Goal: Task Accomplishment & Management: Use online tool/utility

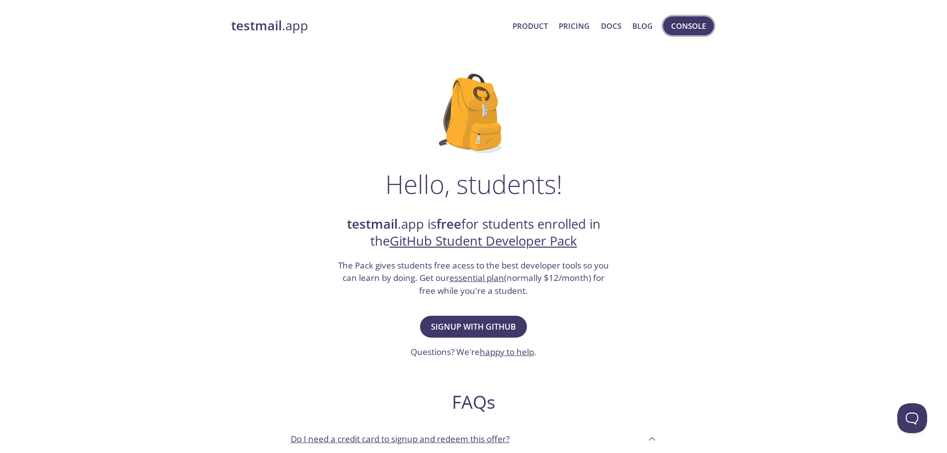
click at [699, 31] on span "Console" at bounding box center [688, 25] width 35 height 13
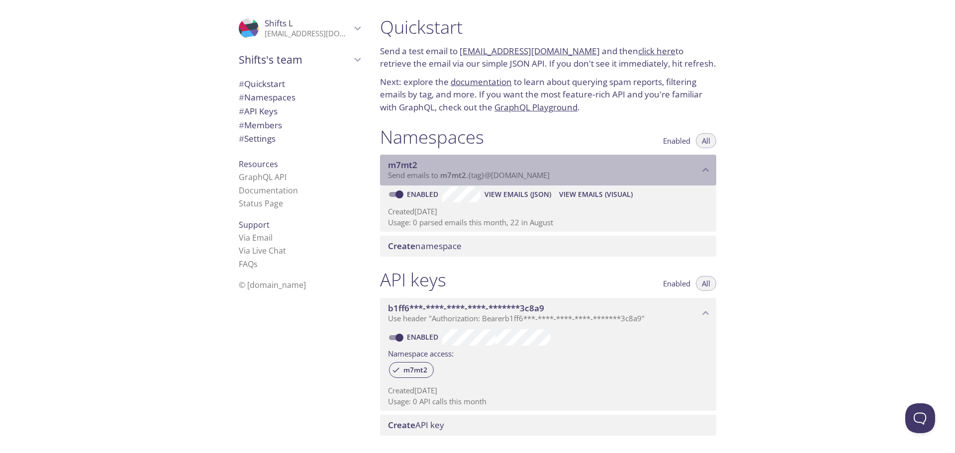
drag, startPoint x: 388, startPoint y: 163, endPoint x: 533, endPoint y: 170, distance: 144.9
click at [531, 170] on span "m7mt2" at bounding box center [543, 165] width 311 height 11
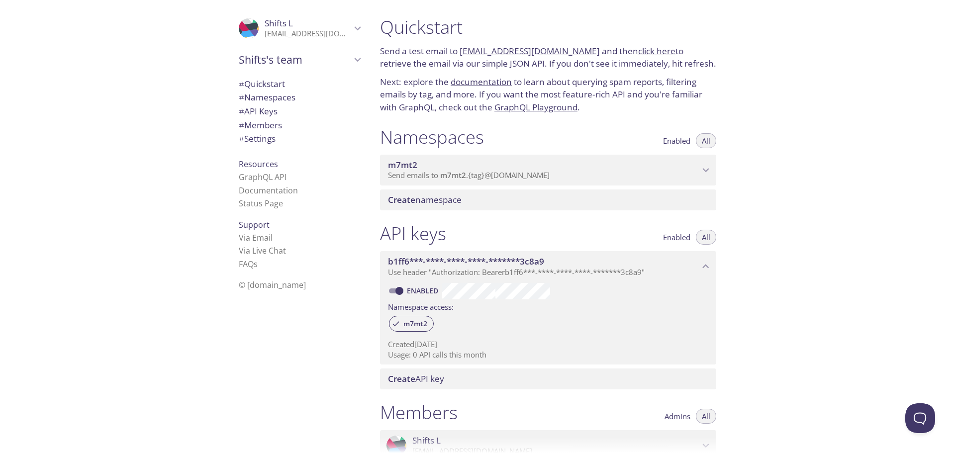
click at [553, 170] on span "m7mt2" at bounding box center [543, 165] width 311 height 11
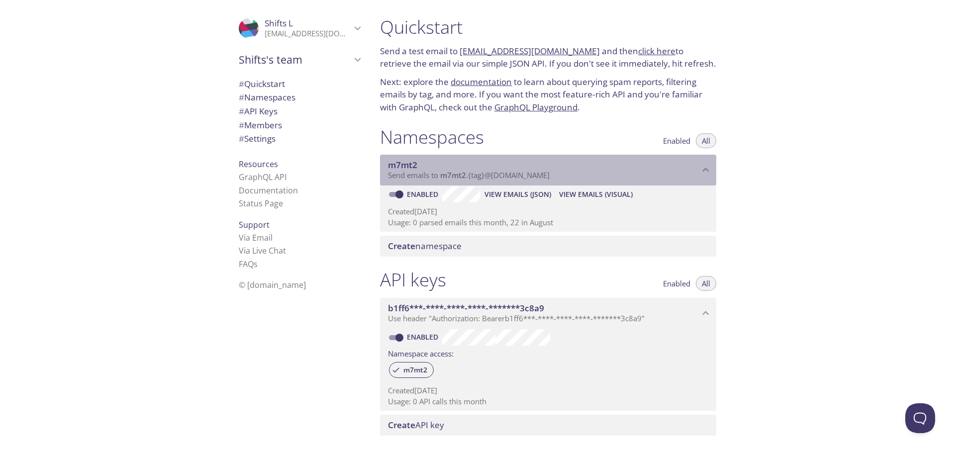
drag, startPoint x: 601, startPoint y: 190, endPoint x: 571, endPoint y: 173, distance: 34.5
click at [582, 162] on span "m7mt2" at bounding box center [543, 165] width 311 height 11
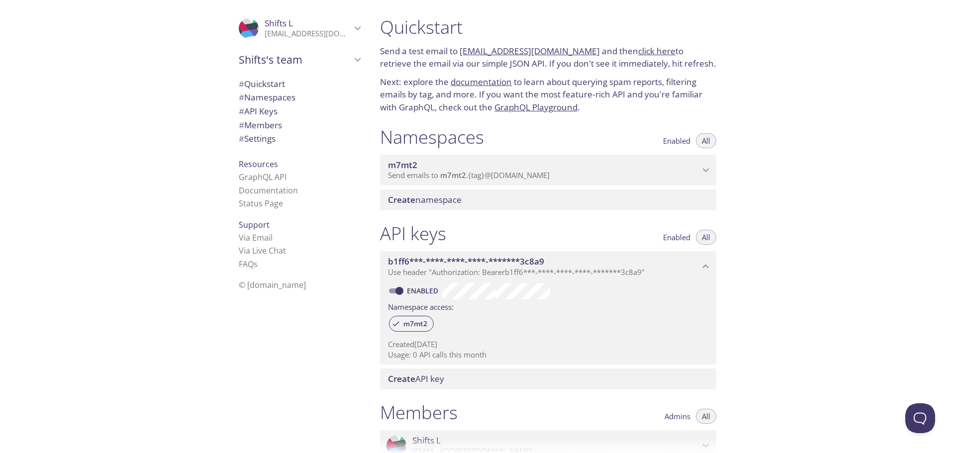
click at [524, 201] on span "Create namespace" at bounding box center [550, 199] width 324 height 11
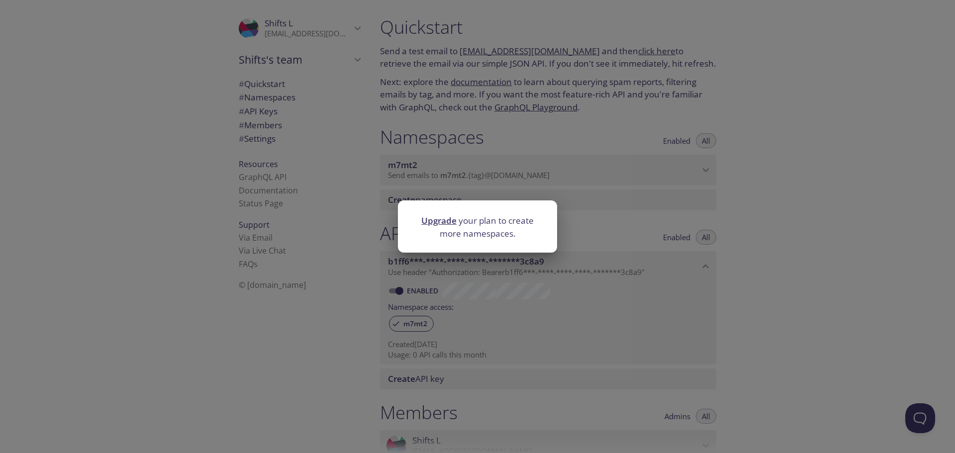
click at [527, 171] on div "Upgrade your plan to create more namespaces." at bounding box center [477, 226] width 955 height 453
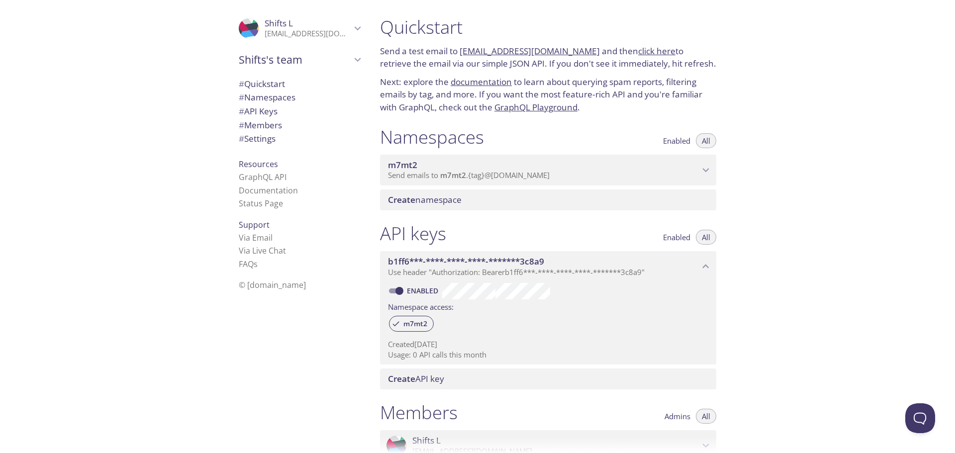
click at [522, 173] on span "Send emails to m7mt2 . {tag} @inbox.testmail.app" at bounding box center [469, 175] width 162 height 10
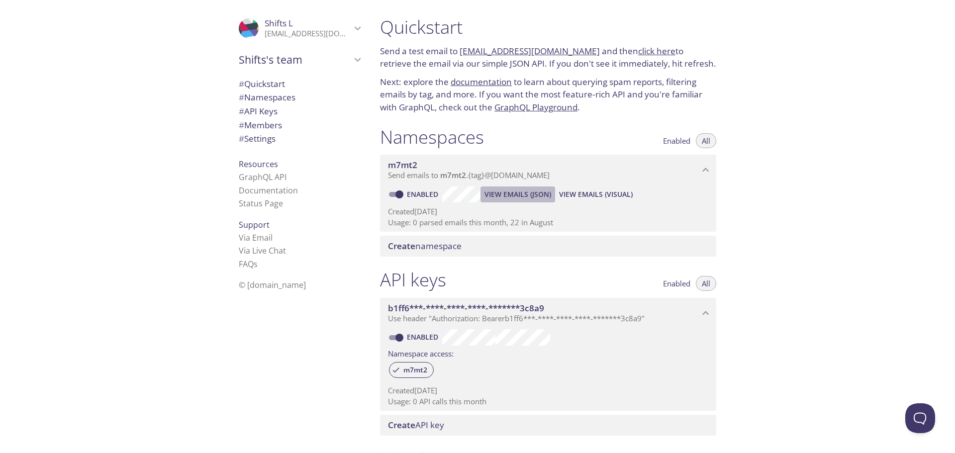
click at [537, 198] on span "View Emails (JSON)" at bounding box center [517, 194] width 67 height 12
click at [433, 249] on span "Create namespace" at bounding box center [425, 245] width 74 height 11
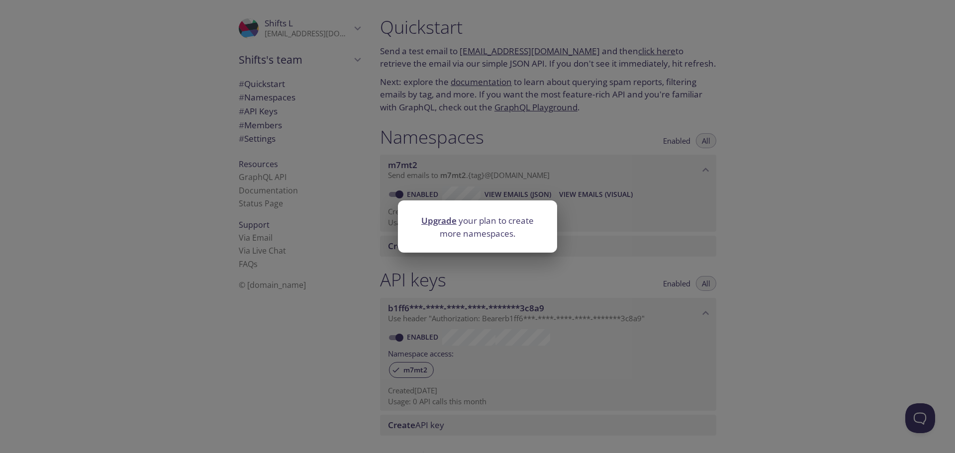
click at [615, 235] on div "Upgrade your plan to create more namespaces." at bounding box center [477, 226] width 955 height 453
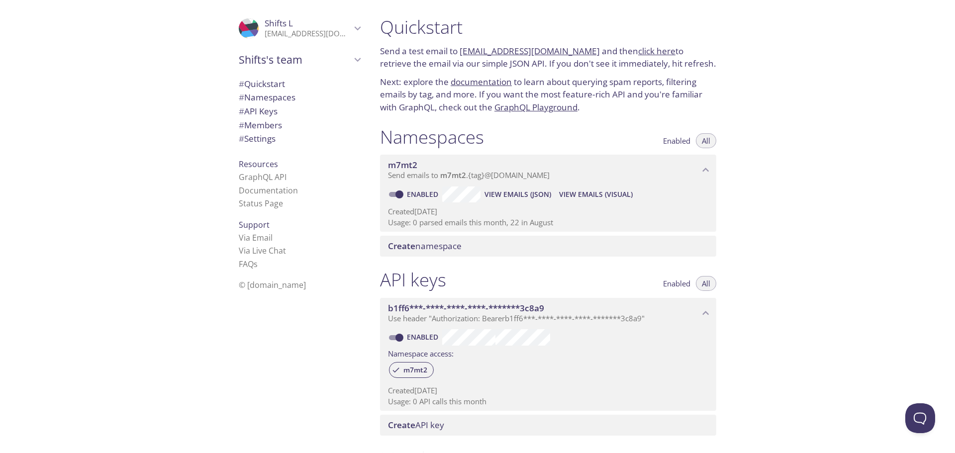
click at [594, 197] on span "View Emails (Visual)" at bounding box center [596, 194] width 74 height 12
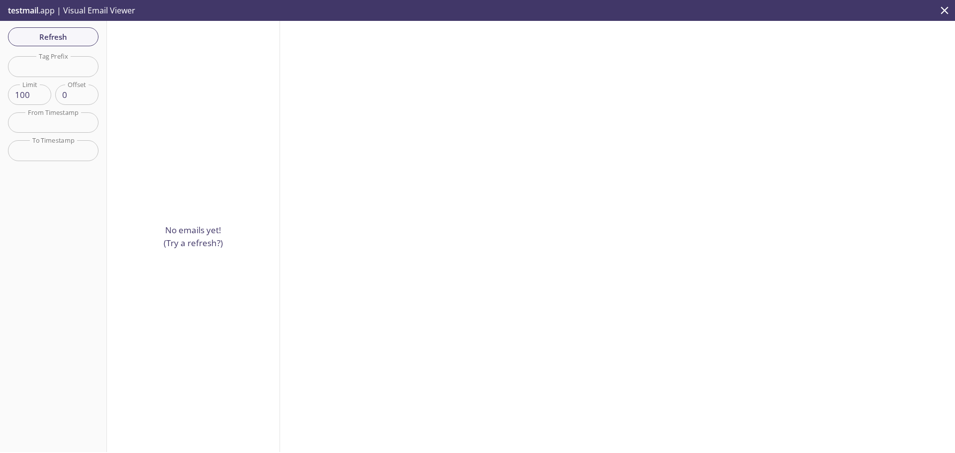
click at [52, 113] on input "text" at bounding box center [53, 122] width 91 height 20
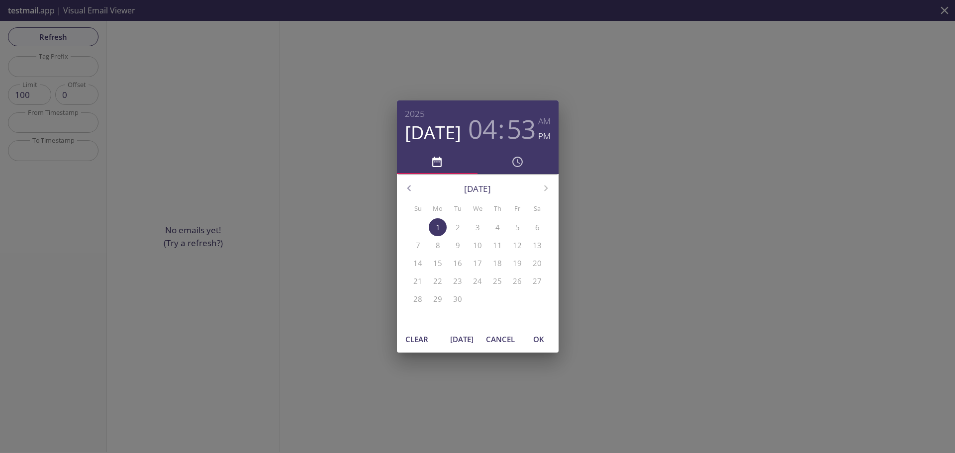
click at [411, 189] on icon "button" at bounding box center [409, 188] width 13 height 13
click at [517, 227] on p "1" at bounding box center [517, 227] width 4 height 10
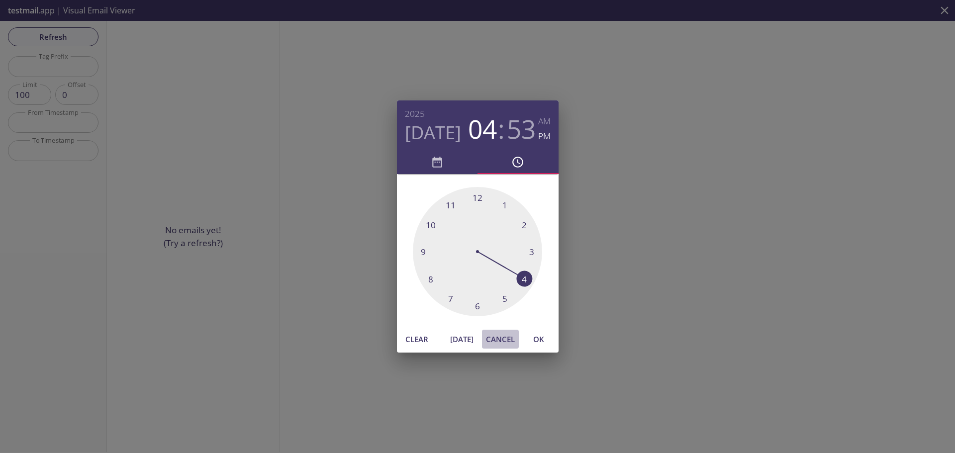
click at [507, 342] on span "Cancel" at bounding box center [500, 339] width 29 height 13
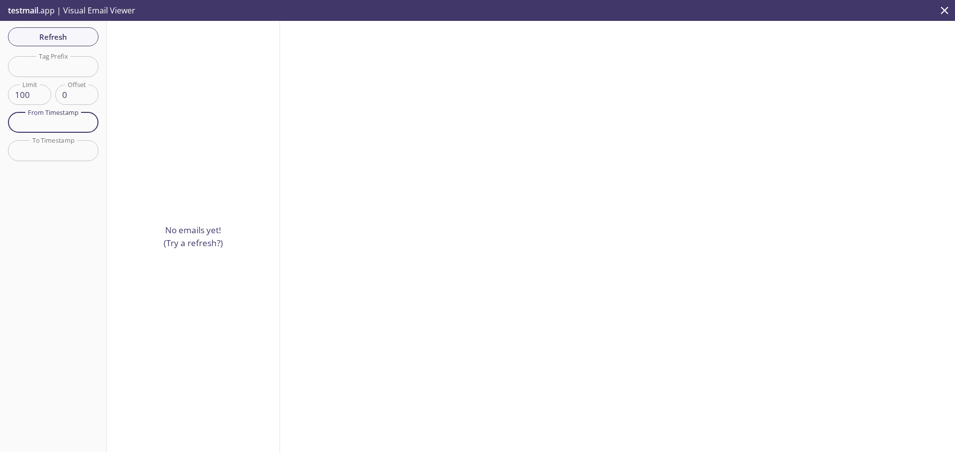
click at [47, 129] on input "text" at bounding box center [53, 122] width 91 height 20
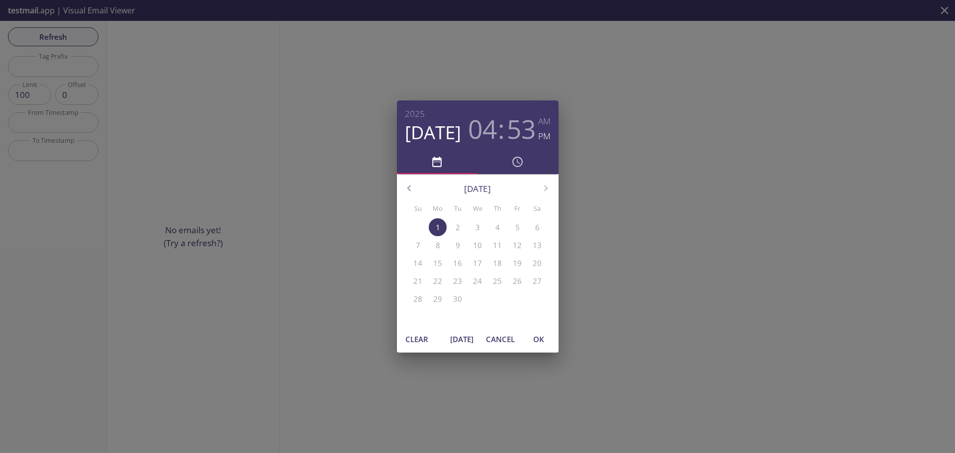
click at [413, 187] on icon "button" at bounding box center [409, 188] width 13 height 13
click at [419, 315] on p "31" at bounding box center [417, 317] width 9 height 10
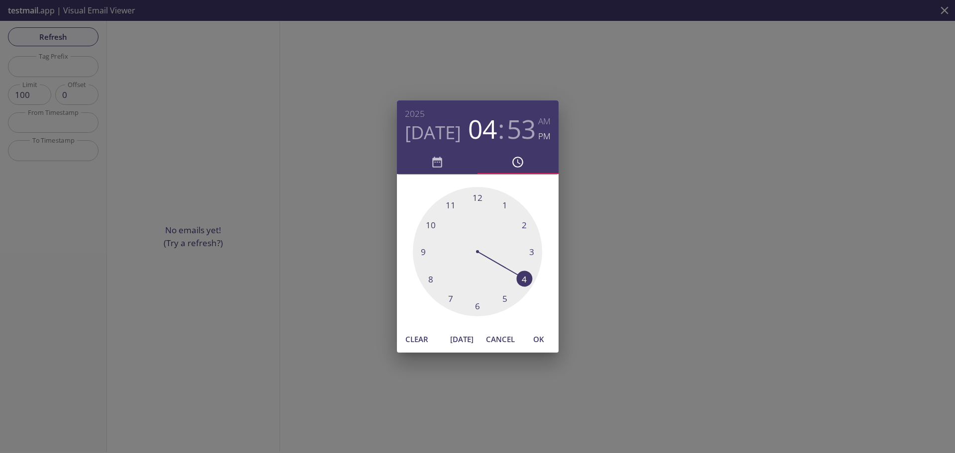
click at [540, 341] on span "OK" at bounding box center [539, 339] width 24 height 13
type input "31 Aug 25 4:53 pm"
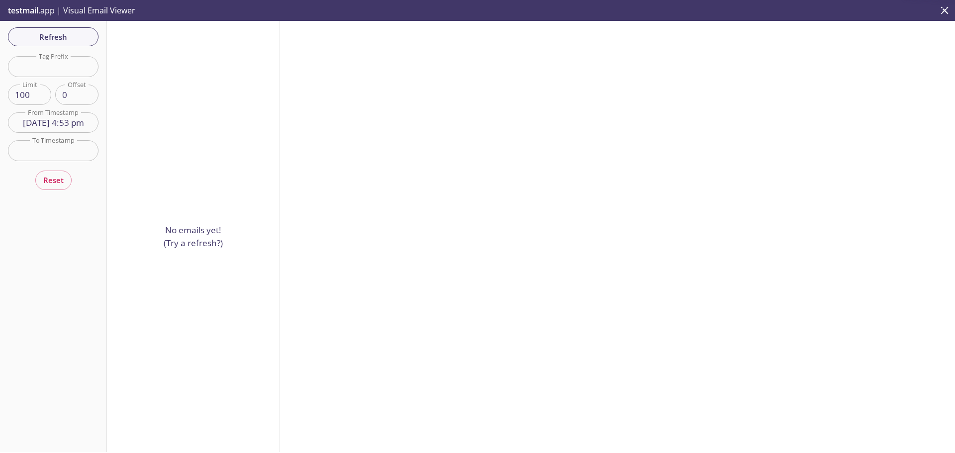
click at [62, 152] on input "text" at bounding box center [53, 150] width 91 height 20
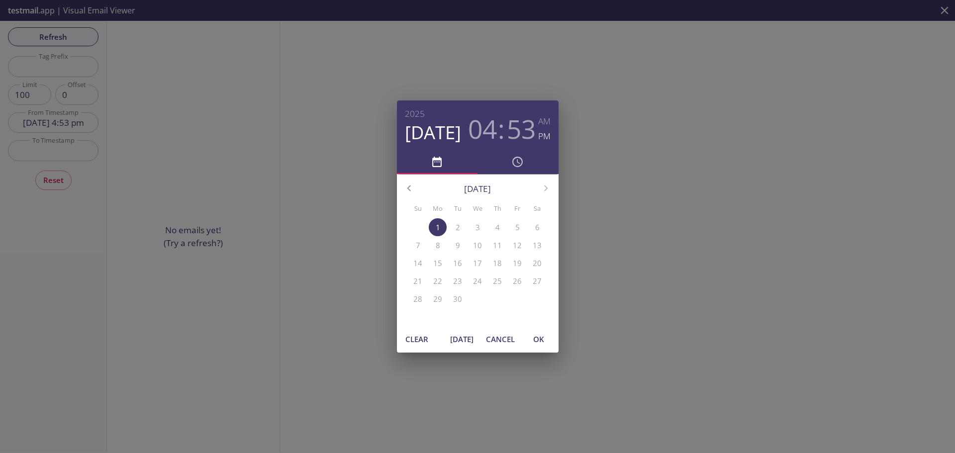
click at [536, 337] on span "OK" at bounding box center [539, 339] width 24 height 13
type input "1 Sep 25 4:53 pm"
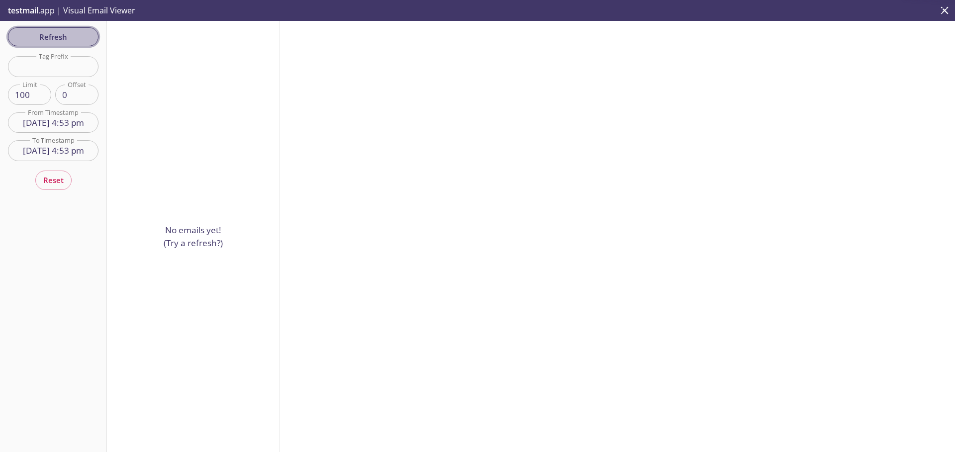
click at [70, 28] on button "Refresh" at bounding box center [53, 36] width 91 height 19
click at [69, 28] on button "Refresh" at bounding box center [53, 36] width 91 height 19
click at [69, 28] on div "Refresh Filters Tag Prefix Tag Prefix Limit 100 Limit Offset 0 Offset From Time…" at bounding box center [53, 236] width 107 height 431
click at [69, 28] on button "Refresh" at bounding box center [53, 36] width 91 height 19
click at [69, 28] on div "Refresh Filters Tag Prefix Tag Prefix Limit 100 Limit Offset 0 Offset From Time…" at bounding box center [53, 236] width 107 height 431
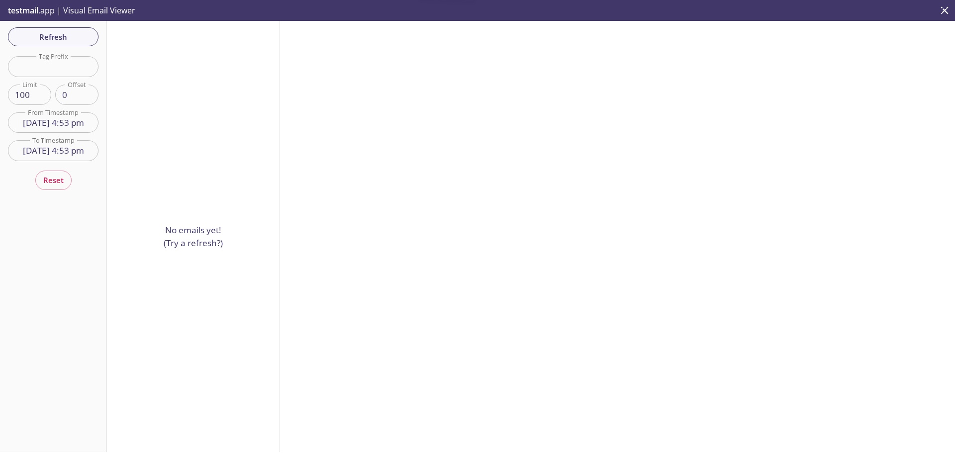
click at [52, 62] on input "text" at bounding box center [53, 66] width 91 height 20
type input "1"
click at [56, 129] on input "31 Aug 25 4:53 pm" at bounding box center [53, 122] width 91 height 20
click at [56, 128] on div "2025 Aug 31 04 : 53 AM PM August 2025 Su Mo Tu We Th Fr Sa 27 28 29 30 31 1 2 3…" at bounding box center [477, 226] width 955 height 453
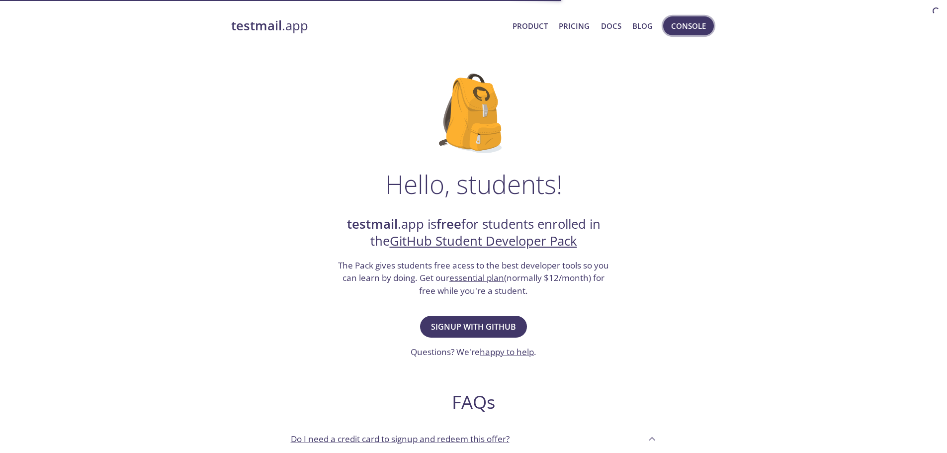
click at [684, 24] on span "Console" at bounding box center [688, 25] width 35 height 13
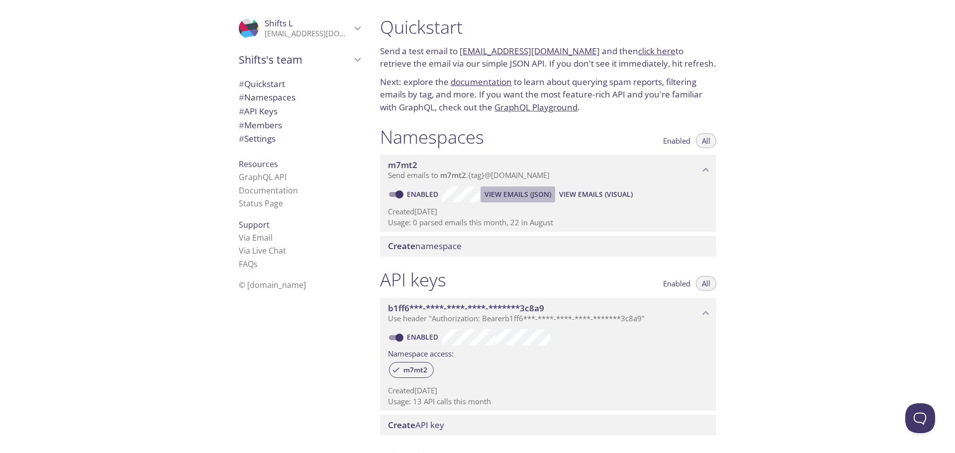
click at [527, 192] on span "View Emails (JSON)" at bounding box center [517, 194] width 67 height 12
click at [679, 141] on span "Enabled" at bounding box center [676, 141] width 27 height 0
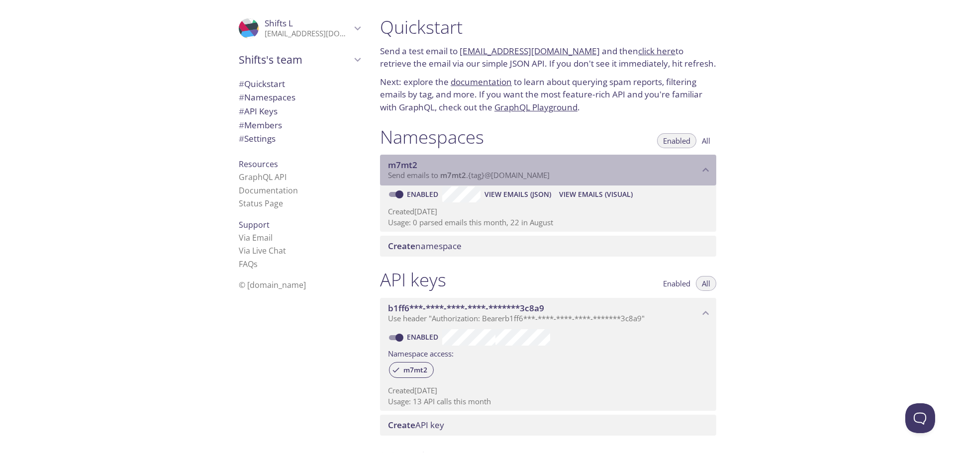
click at [661, 182] on div "m7mt2 Send emails to m7mt2 . {tag} @inbox.testmail.app" at bounding box center [548, 170] width 336 height 31
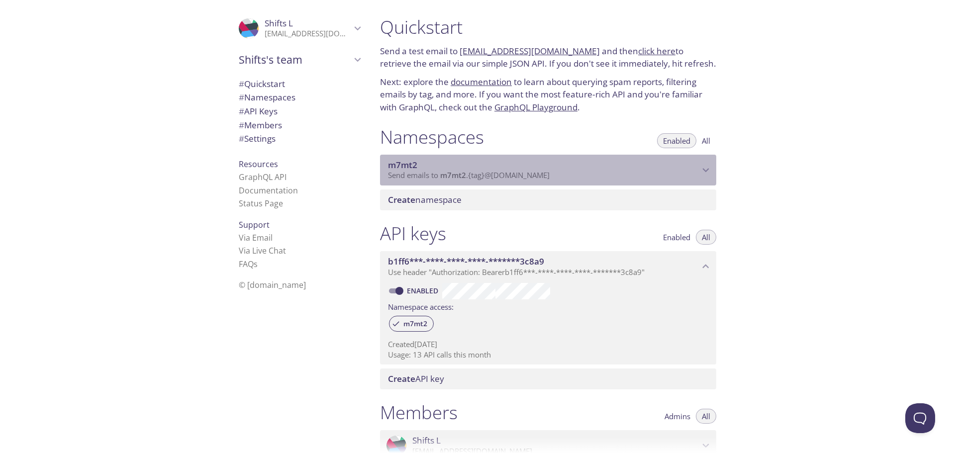
click at [607, 175] on p "Send emails to m7mt2 . {tag} @inbox.testmail.app" at bounding box center [543, 176] width 311 height 10
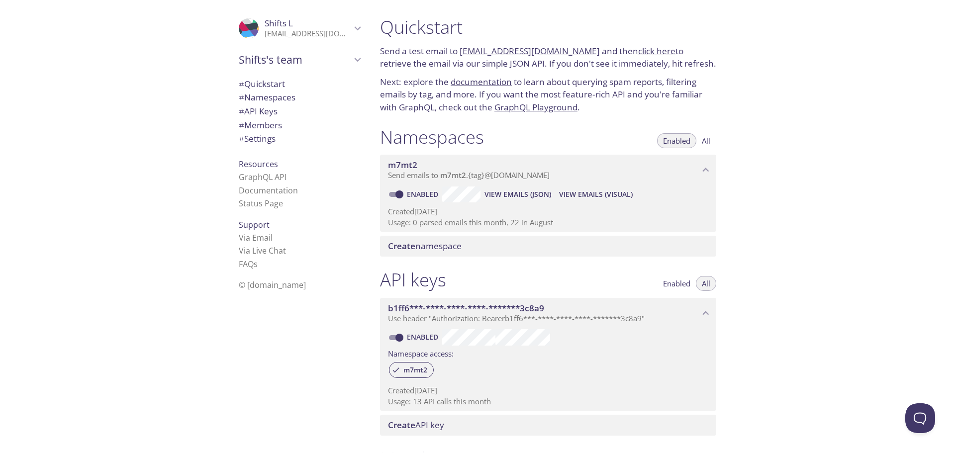
click at [597, 194] on span "View Emails (Visual)" at bounding box center [596, 194] width 74 height 12
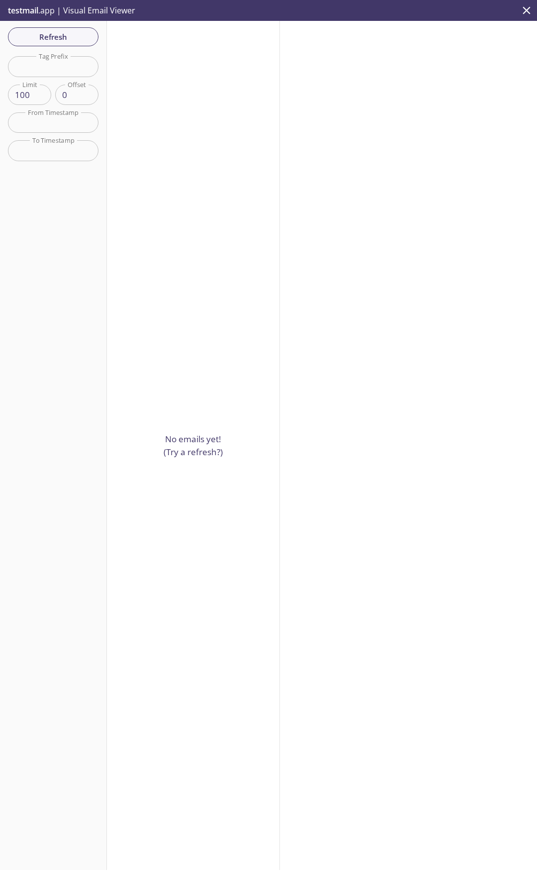
drag, startPoint x: 310, startPoint y: 58, endPoint x: 310, endPoint y: 64, distance: 6.0
click at [310, 59] on div at bounding box center [408, 445] width 257 height 849
